Goal: Task Accomplishment & Management: Complete application form

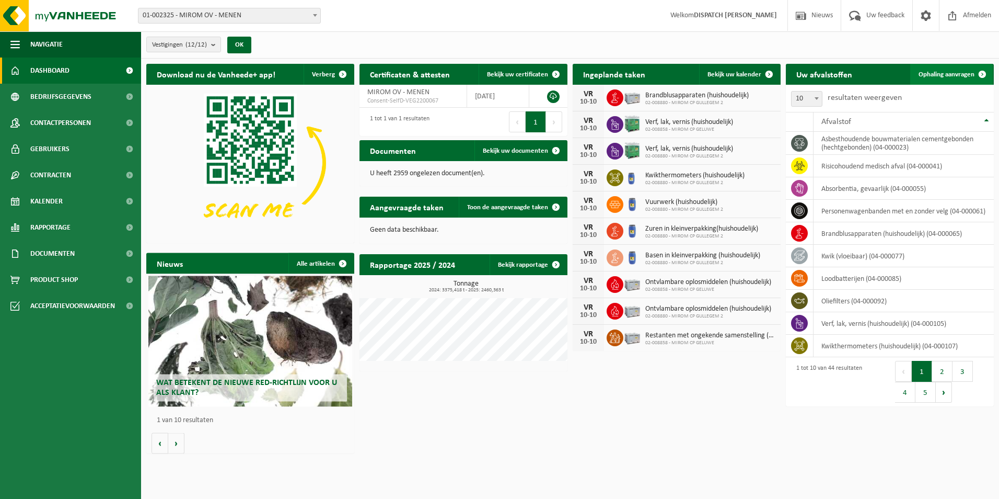
click at [952, 71] on span "Ophaling aanvragen" at bounding box center [947, 74] width 56 height 7
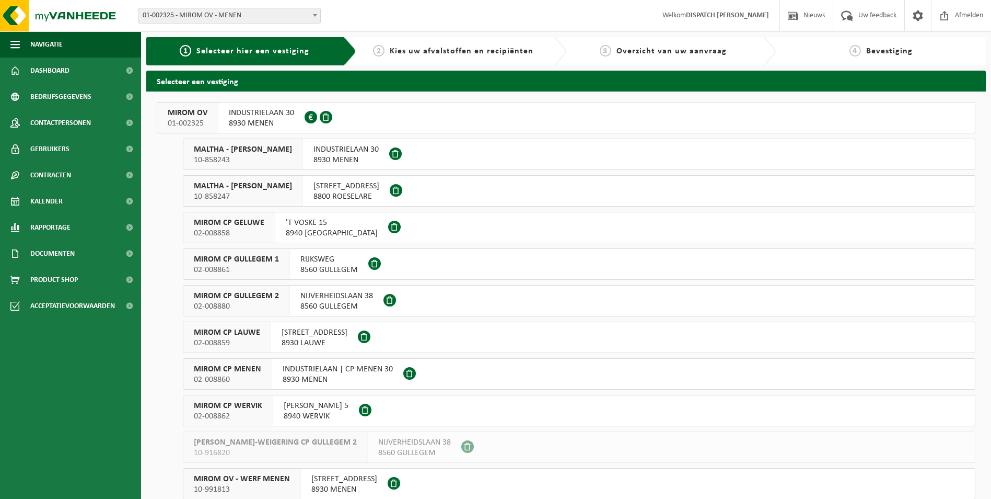
click at [197, 111] on span "MIROM OV" at bounding box center [188, 113] width 40 height 10
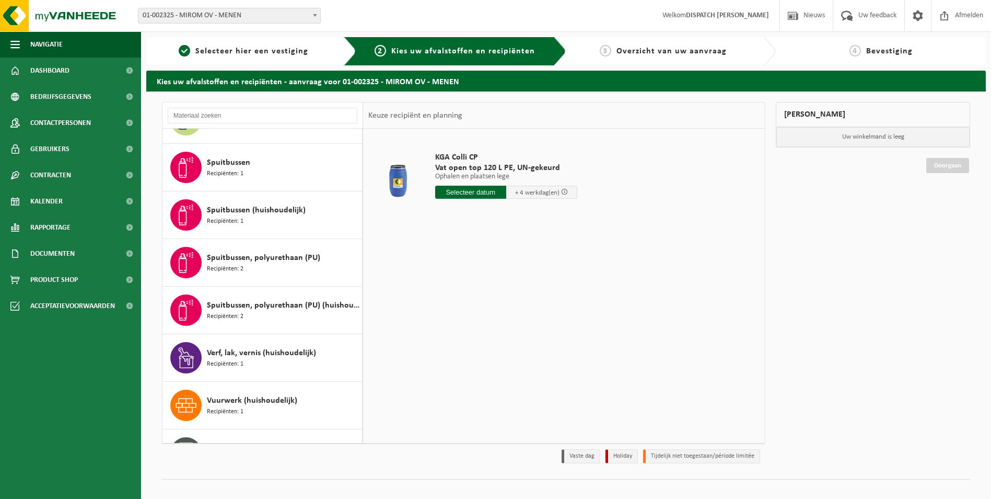
scroll to position [1397, 0]
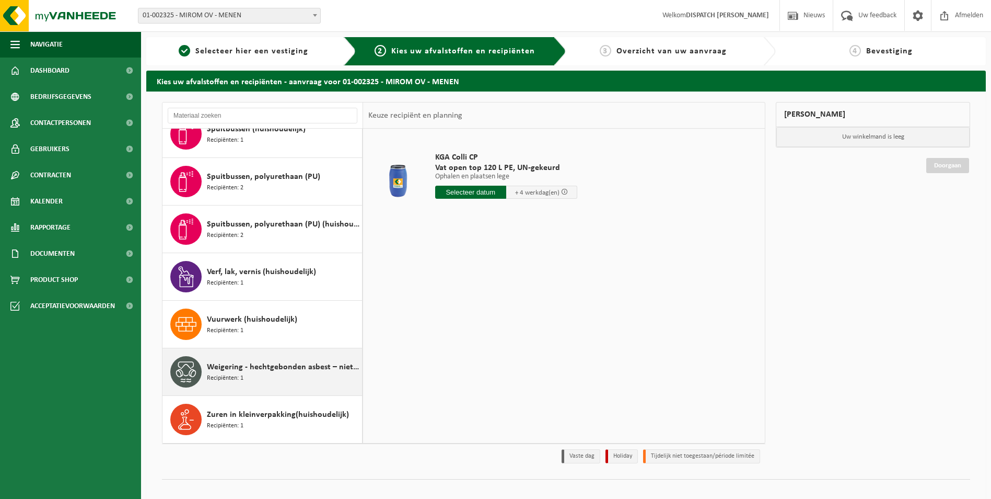
click at [252, 366] on span "Weigering - hechtgebonden asbest – niet-brandbaar" at bounding box center [283, 367] width 153 height 13
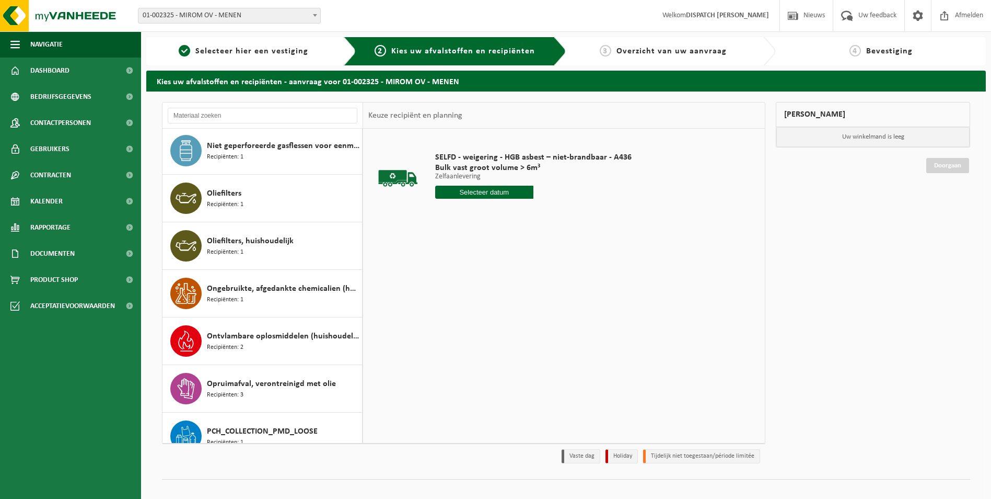
scroll to position [666, 0]
